Goal: Transaction & Acquisition: Purchase product/service

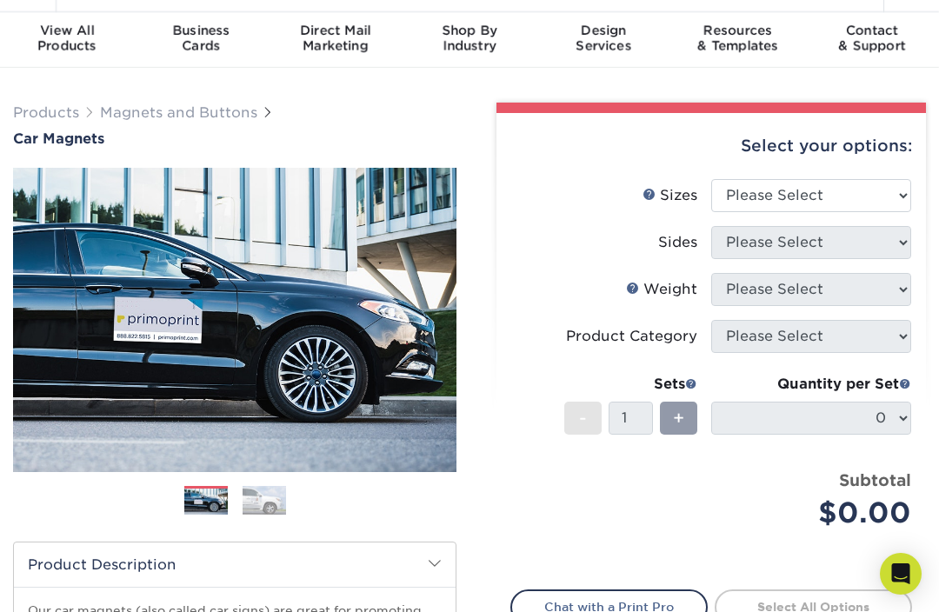
scroll to position [49, 0]
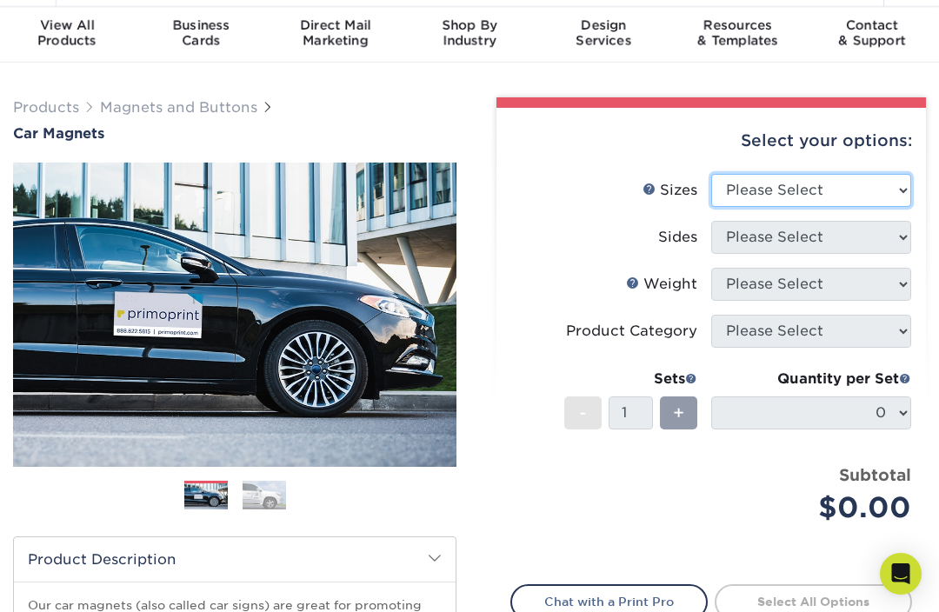
click at [887, 186] on select "Please Select 9" x 12" 9" x 18" 12" x 18" 12" x 24" 18" x 18" 18" x 24" 18" x 3…" at bounding box center [811, 190] width 200 height 33
select select "9.00x12.00"
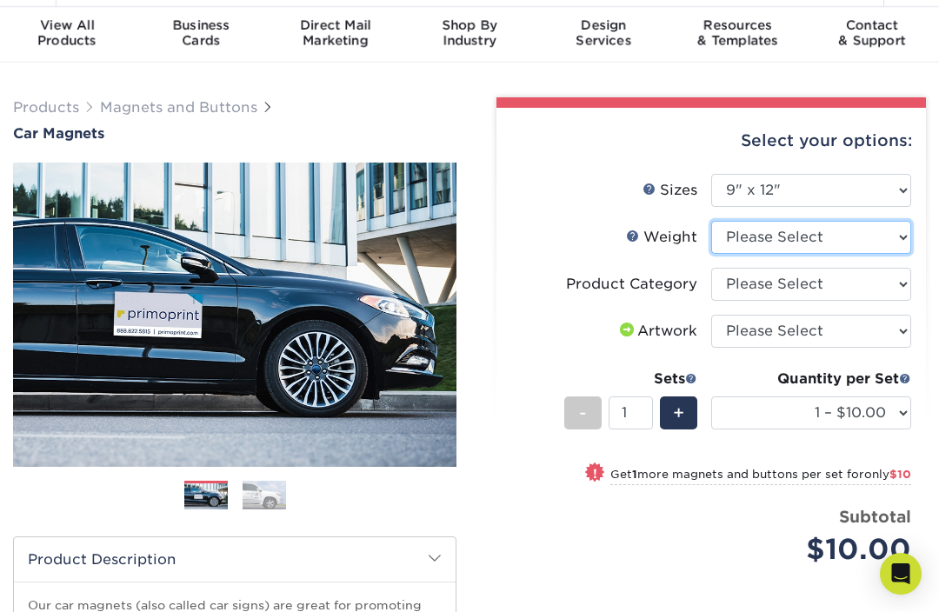
click at [870, 236] on select "Please Select 30MIL" at bounding box center [811, 237] width 200 height 33
select select "30MIL"
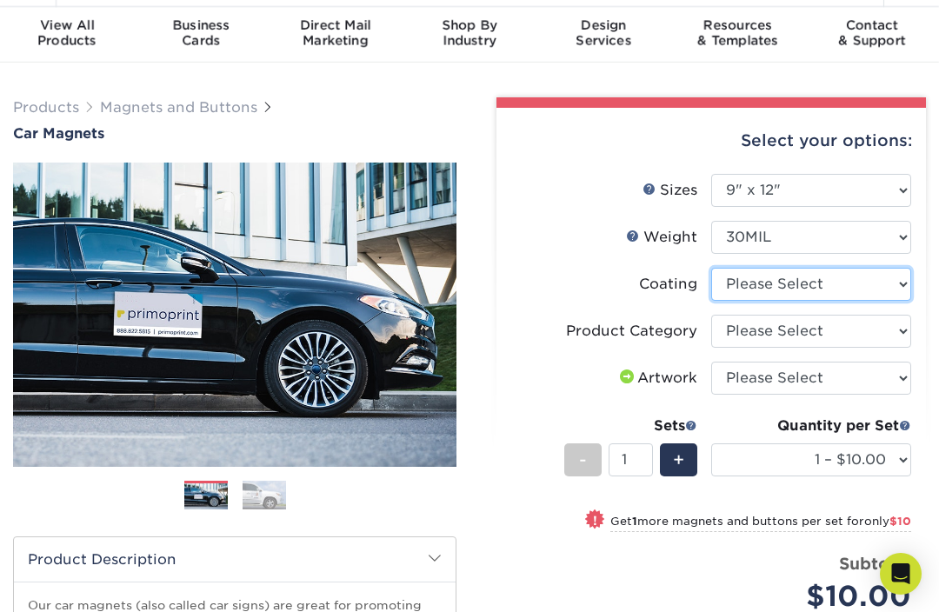
click at [884, 288] on select at bounding box center [811, 284] width 200 height 33
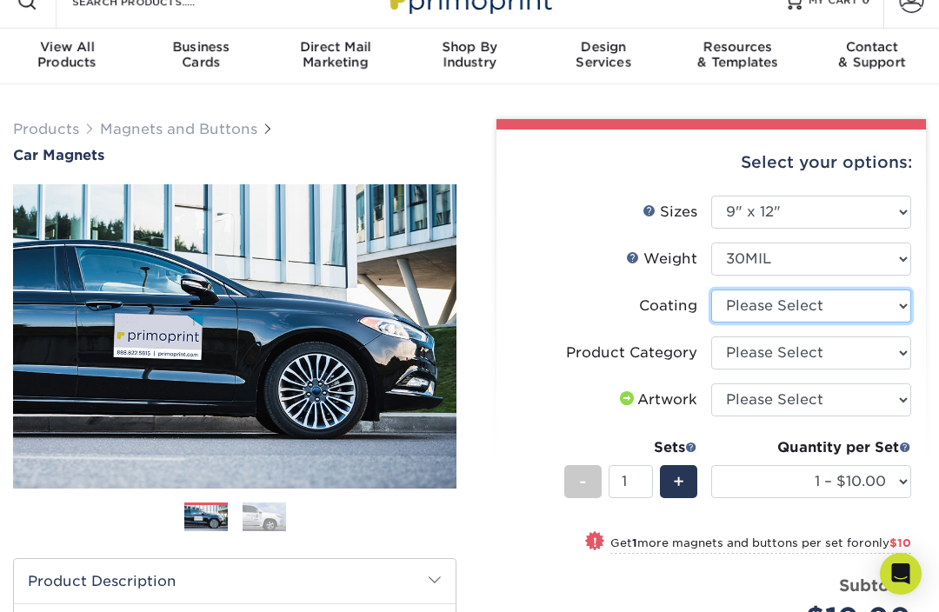
scroll to position [0, 0]
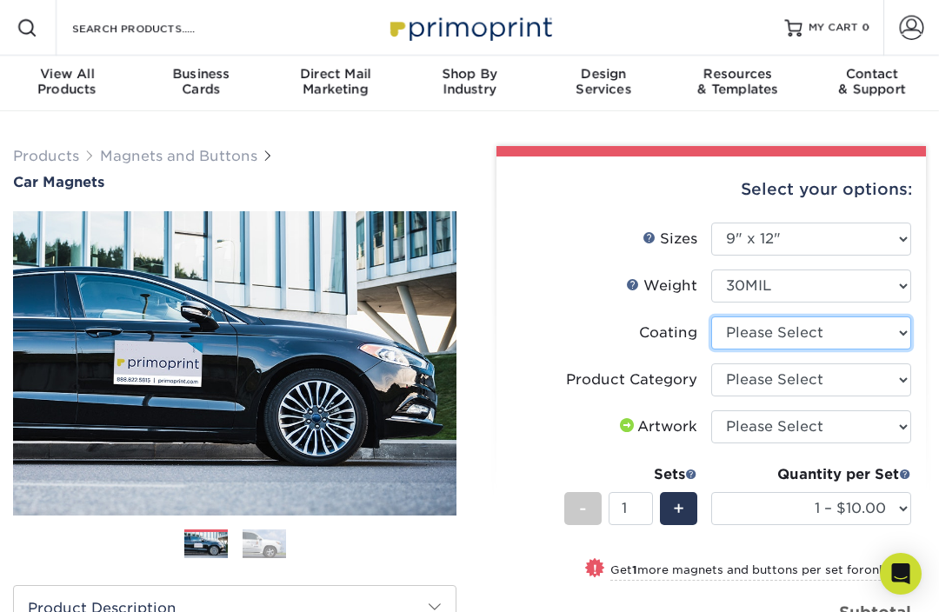
click at [872, 329] on select at bounding box center [811, 332] width 200 height 33
select select "1e8116af-acfc-44b1-83dc-8181aa338834"
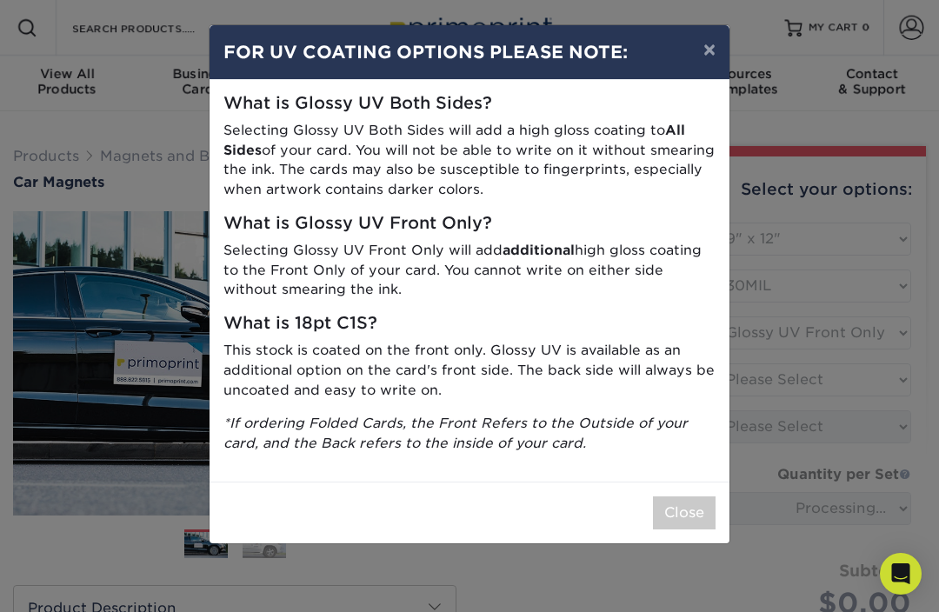
click at [718, 54] on button "×" at bounding box center [709, 49] width 40 height 49
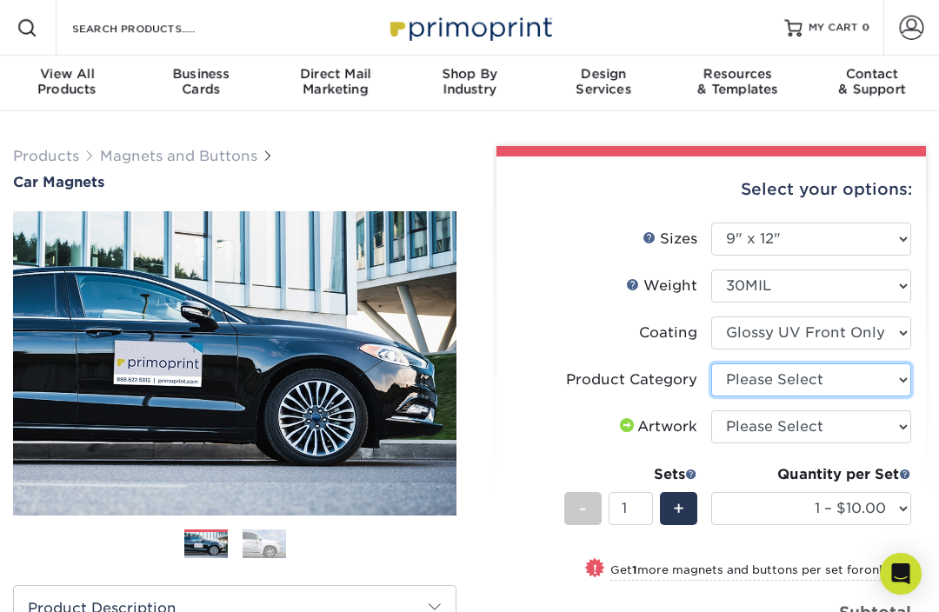
click at [882, 383] on select "Please Select Car Magnets" at bounding box center [811, 379] width 200 height 33
select select "48f17320-c7c2-4f0d-b371-c8050bb445b2"
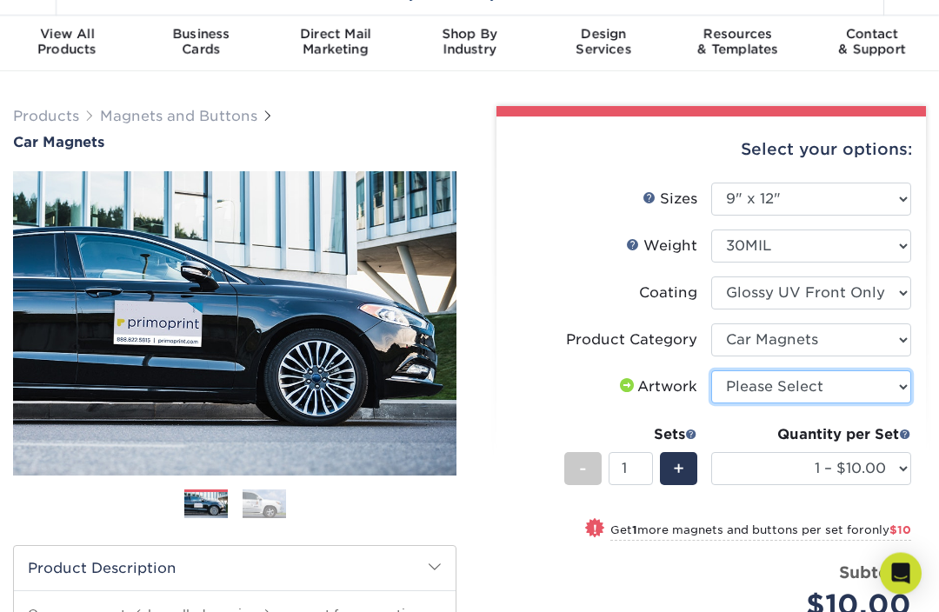
click at [901, 385] on select "Please Select I will upload files I need a design - $50" at bounding box center [811, 387] width 200 height 33
select select "upload"
click at [268, 505] on img at bounding box center [263, 503] width 43 height 30
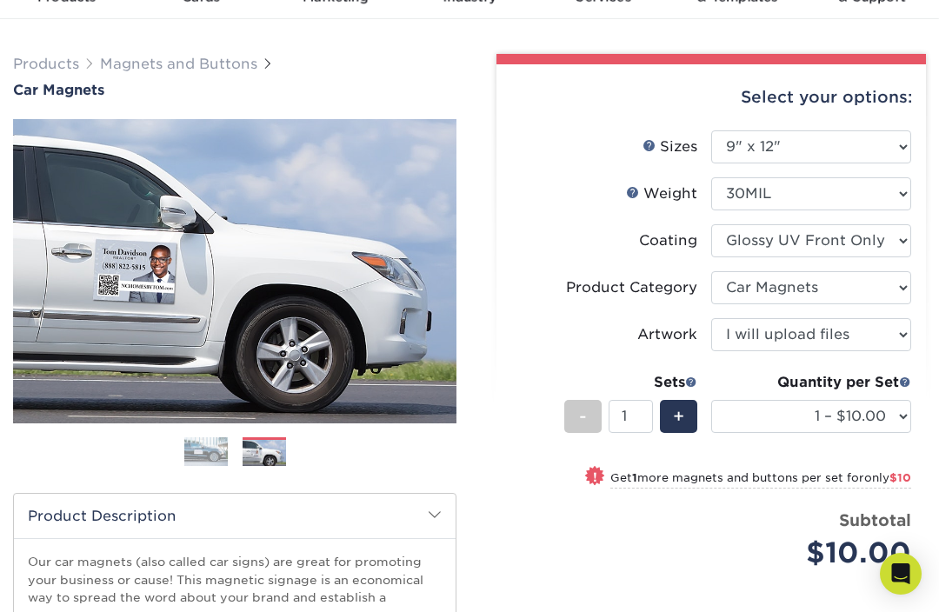
scroll to position [91, 0]
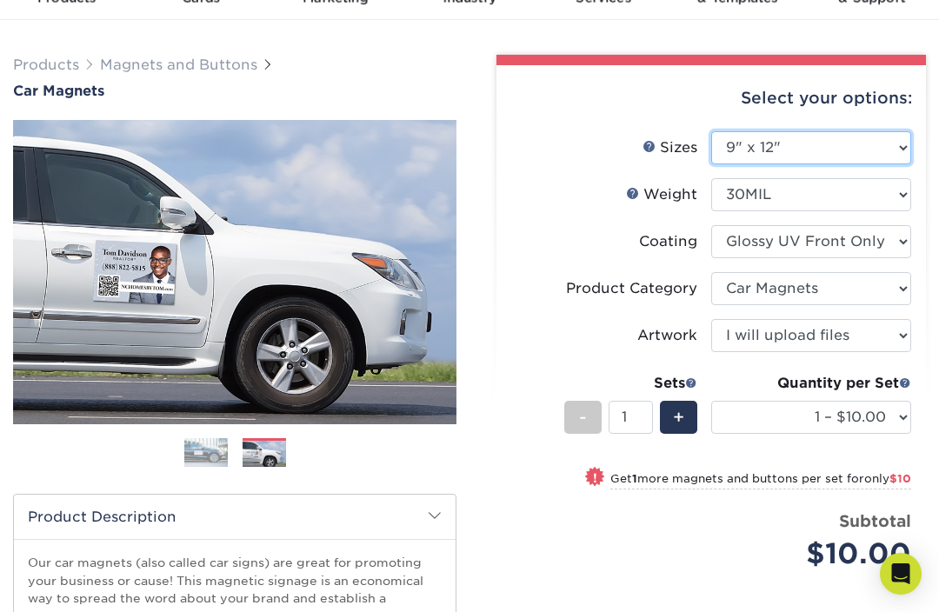
click at [898, 149] on select "Please Select 9" x 12" 9" x 18" 12" x 18" 12" x 24" 18" x 18" 18" x 24" 18" x 3…" at bounding box center [811, 147] width 200 height 33
select select "9.00x18.00"
select select "-1"
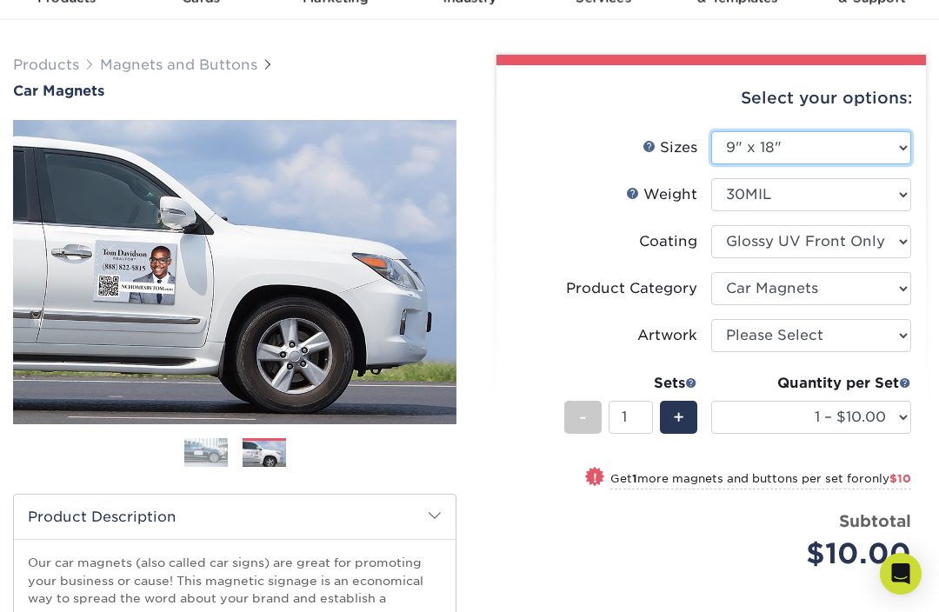
select select "-1"
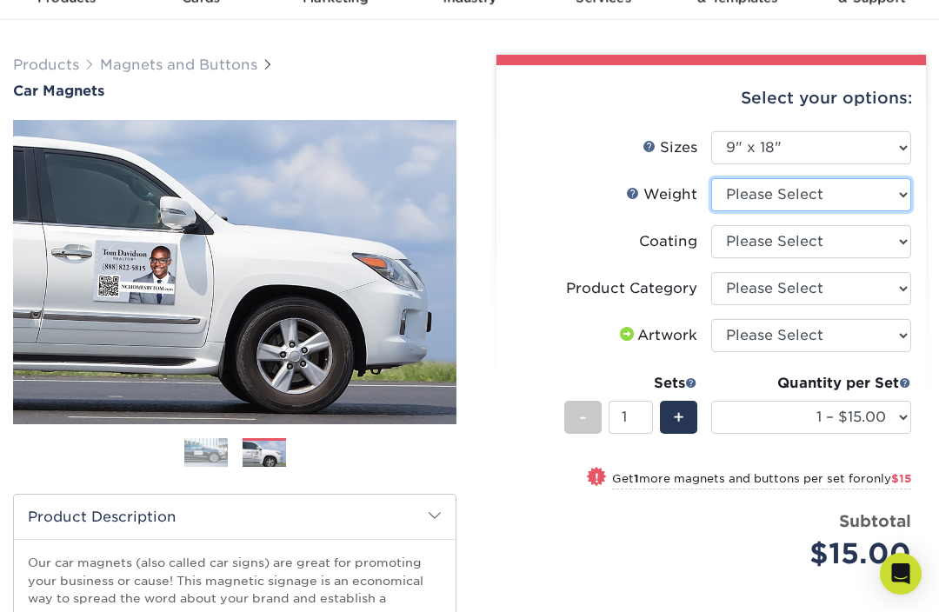
click at [892, 196] on select "Please Select 30MIL" at bounding box center [811, 194] width 200 height 33
select select "30MIL"
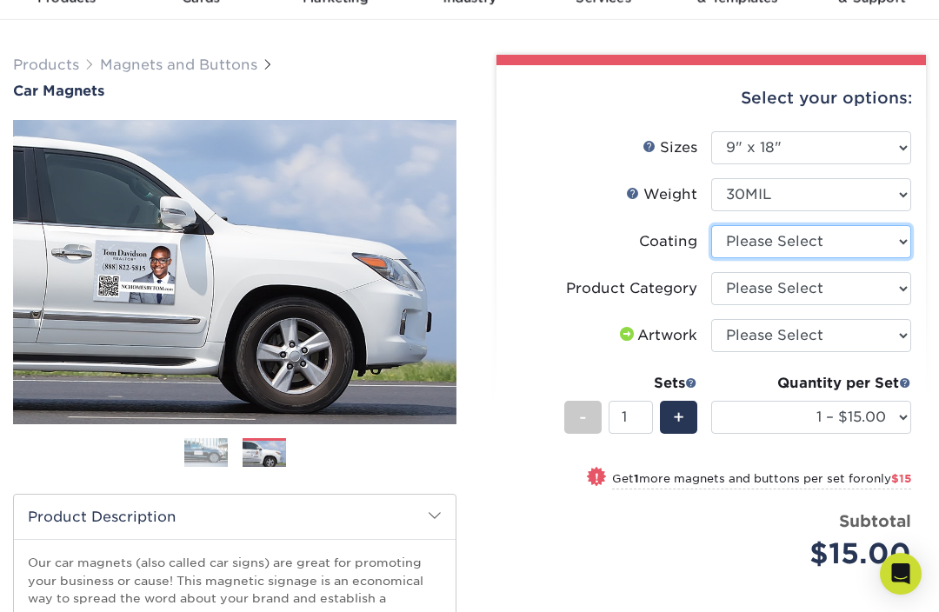
click at [896, 239] on select at bounding box center [811, 241] width 200 height 33
select select "1e8116af-acfc-44b1-83dc-8181aa338834"
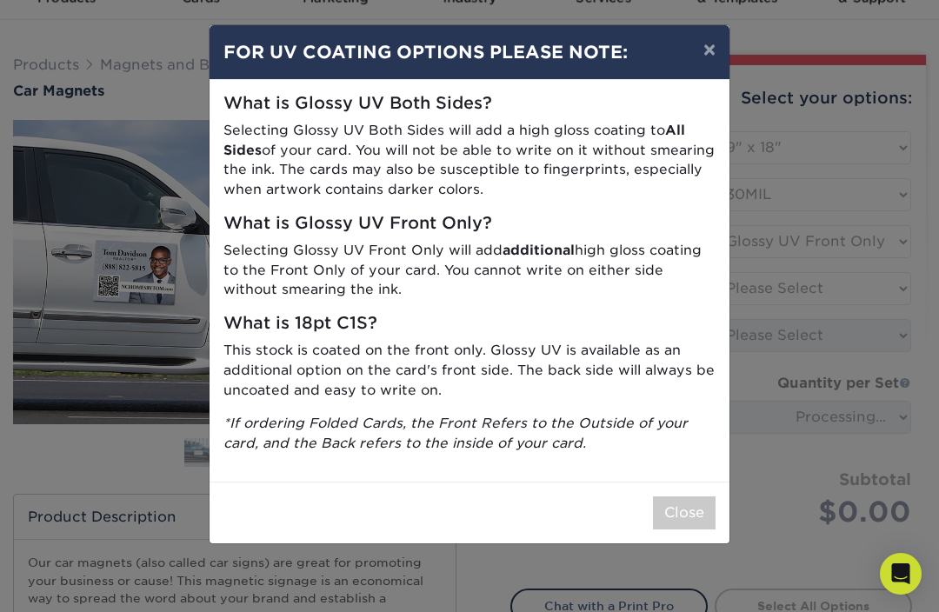
click at [697, 54] on button "×" at bounding box center [709, 49] width 40 height 49
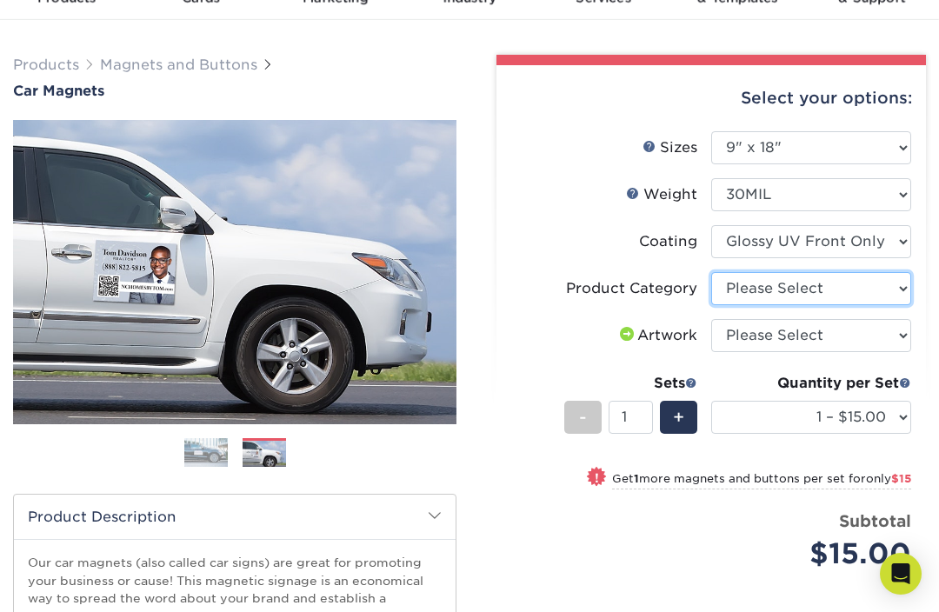
click at [896, 280] on select "Please Select Car Magnets" at bounding box center [811, 288] width 200 height 33
select select "48f17320-c7c2-4f0d-b371-c8050bb445b2"
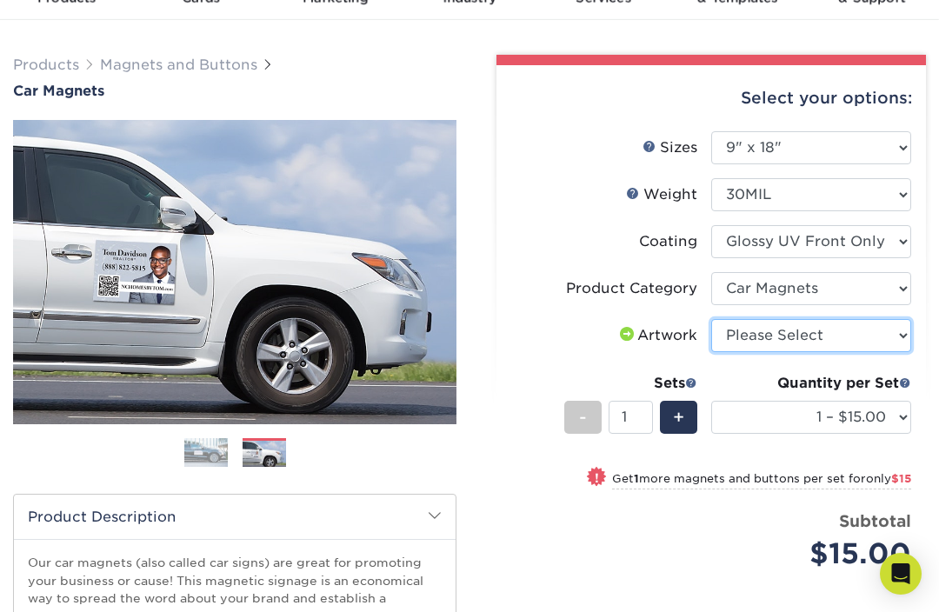
click at [883, 338] on select "Please Select I will upload files I need a design - $50" at bounding box center [811, 335] width 200 height 33
select select "upload"
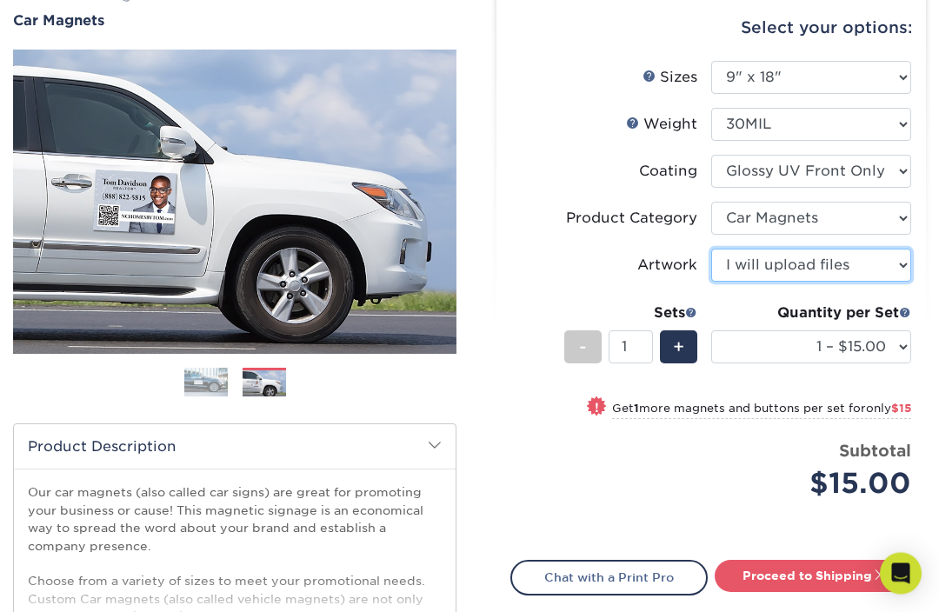
scroll to position [163, 0]
